Goal: Task Accomplishment & Management: Manage account settings

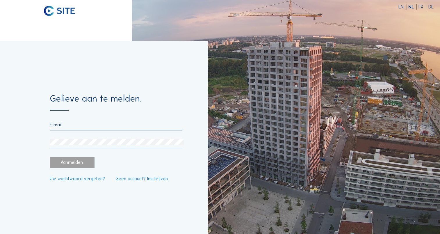
type input "[EMAIL_ADDRESS][DOMAIN_NAME]"
click at [70, 162] on div "Aanmelden." at bounding box center [72, 162] width 45 height 11
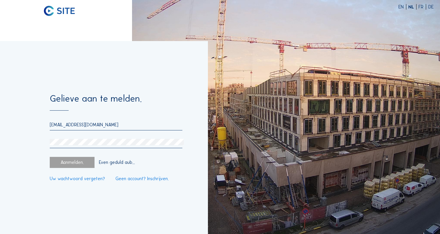
click at [76, 163] on div "Aanmelden." at bounding box center [72, 162] width 45 height 11
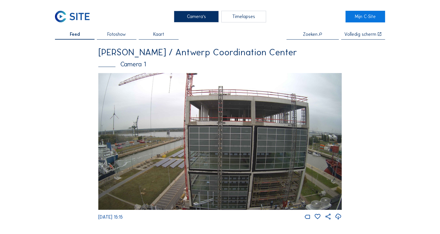
click at [285, 205] on img at bounding box center [219, 141] width 243 height 137
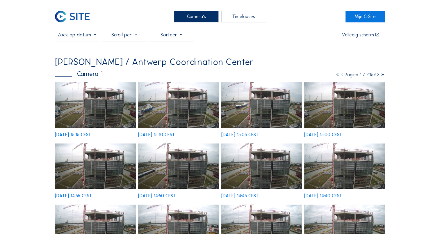
click at [102, 102] on img at bounding box center [95, 104] width 81 height 45
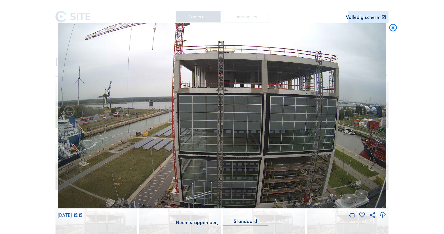
click at [383, 215] on icon at bounding box center [382, 215] width 7 height 8
click at [409, 79] on div "Scroll om door de tijd te reizen | Druk op de 'Alt'-knop + scroll om te Zoomen …" at bounding box center [222, 117] width 444 height 234
